Goal: Check status

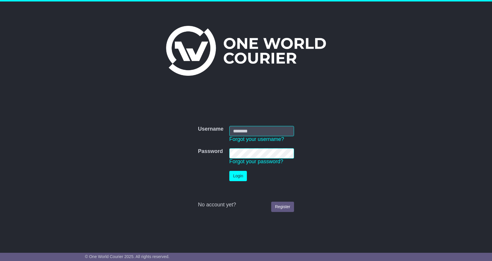
click at [240, 130] on input "Username" at bounding box center [262, 131] width 65 height 10
type input "**********"
click at [237, 175] on button "Login" at bounding box center [239, 176] width 18 height 10
